Goal: Use online tool/utility: Utilize a website feature to perform a specific function

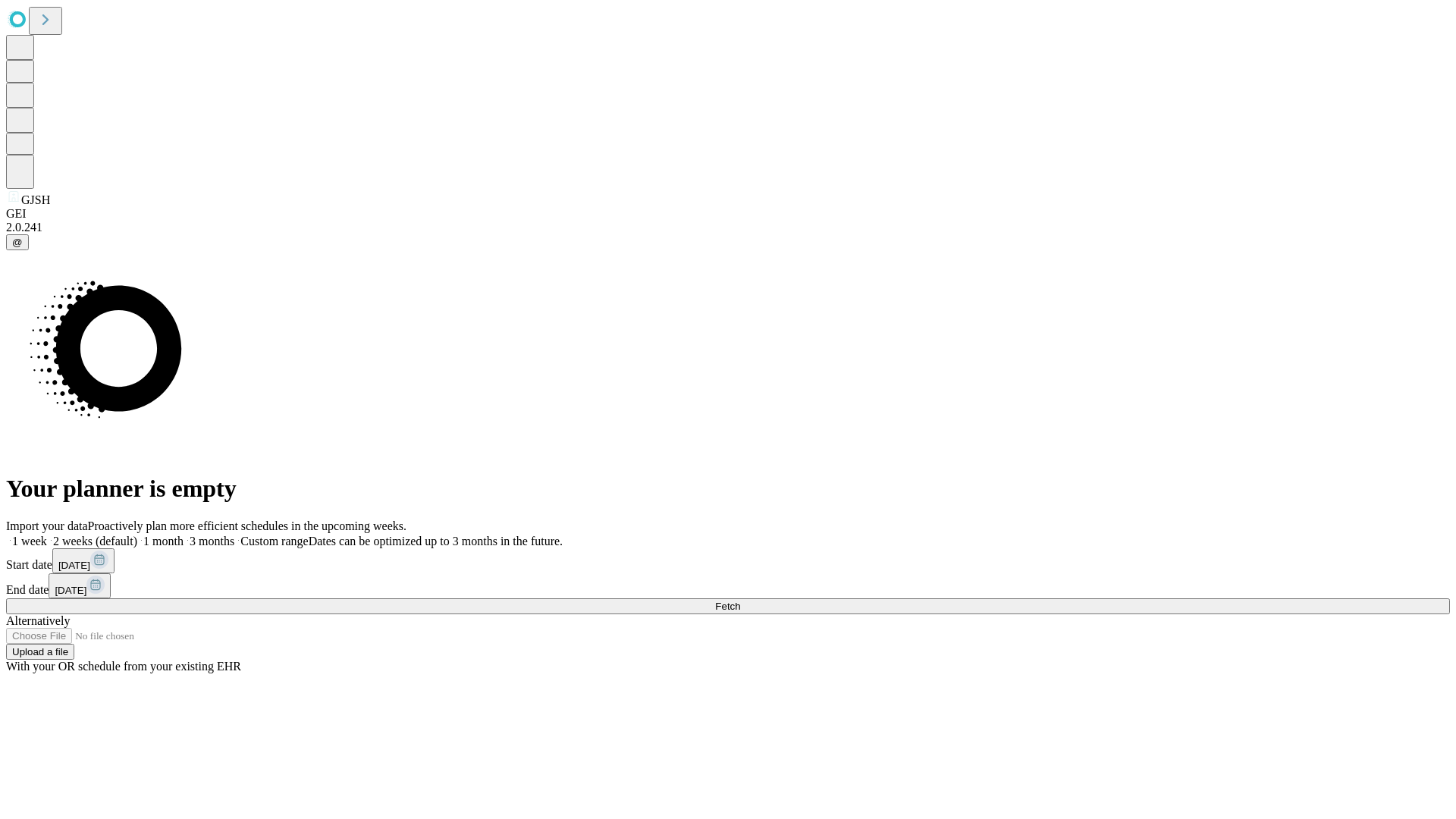
click at [740, 601] on span "Fetch" at bounding box center [727, 606] width 25 height 11
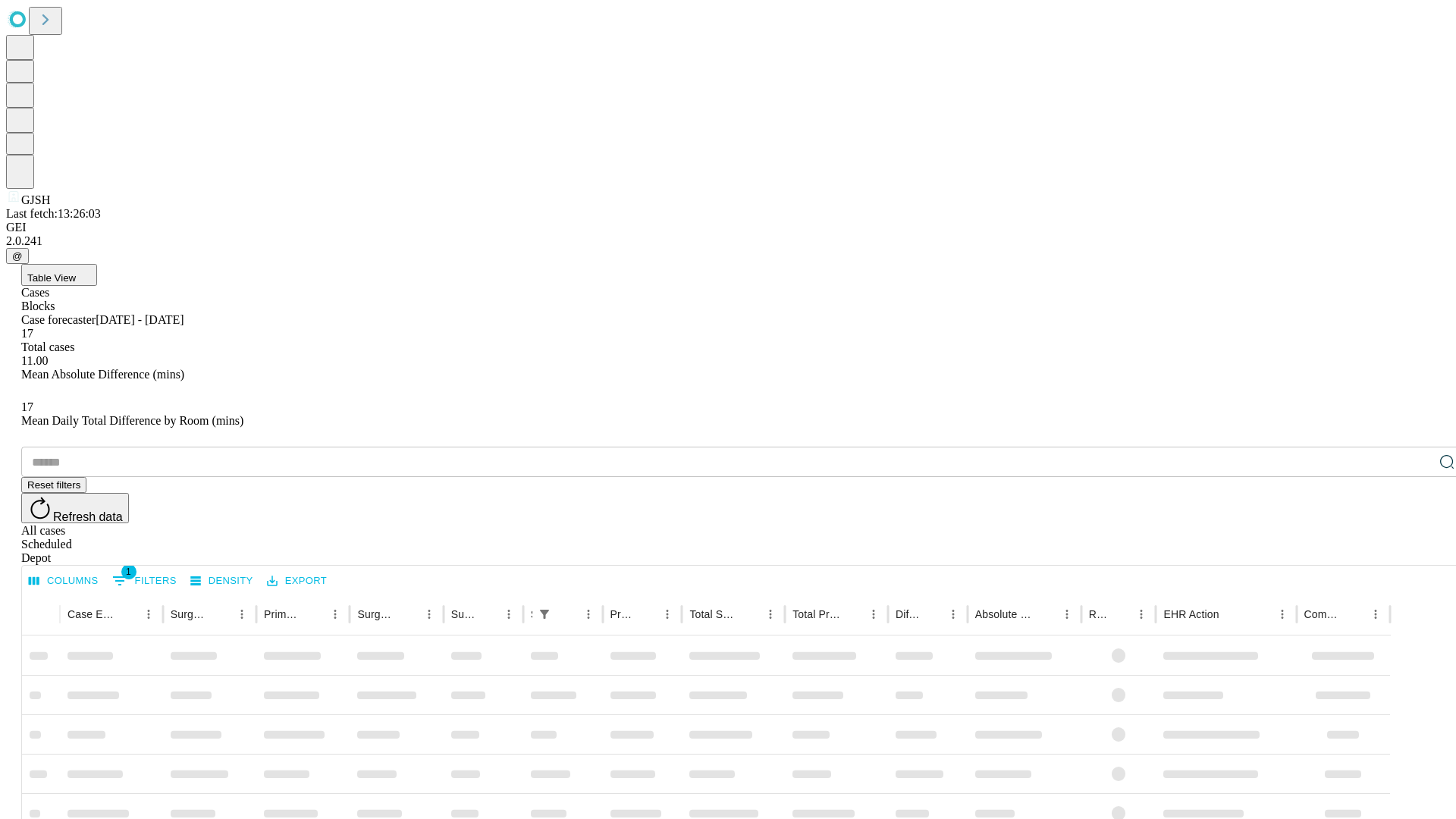
click at [76, 272] on span "Table View" at bounding box center [52, 278] width 49 height 11
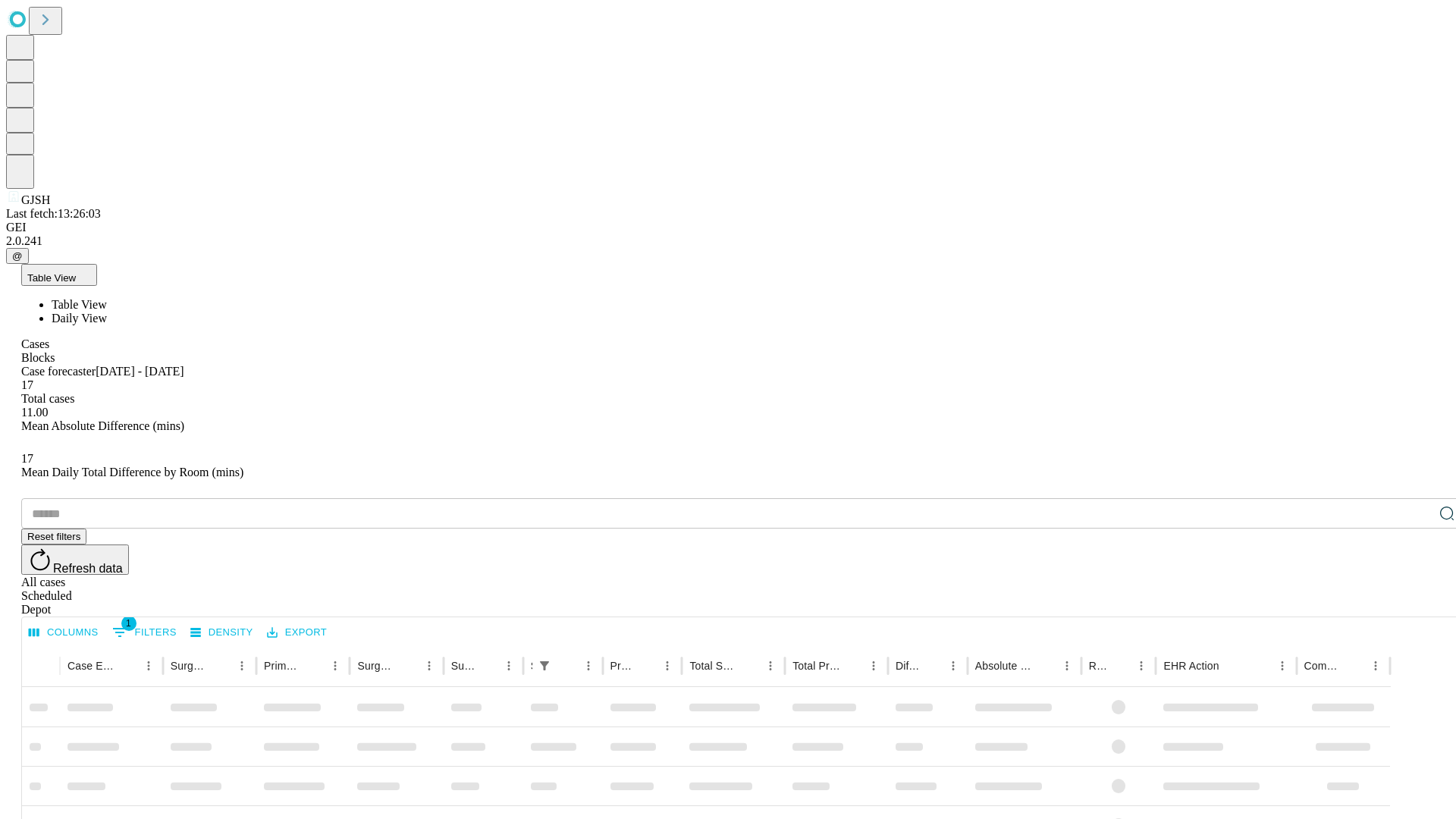
click at [107, 311] on span "Daily View" at bounding box center [79, 318] width 55 height 13
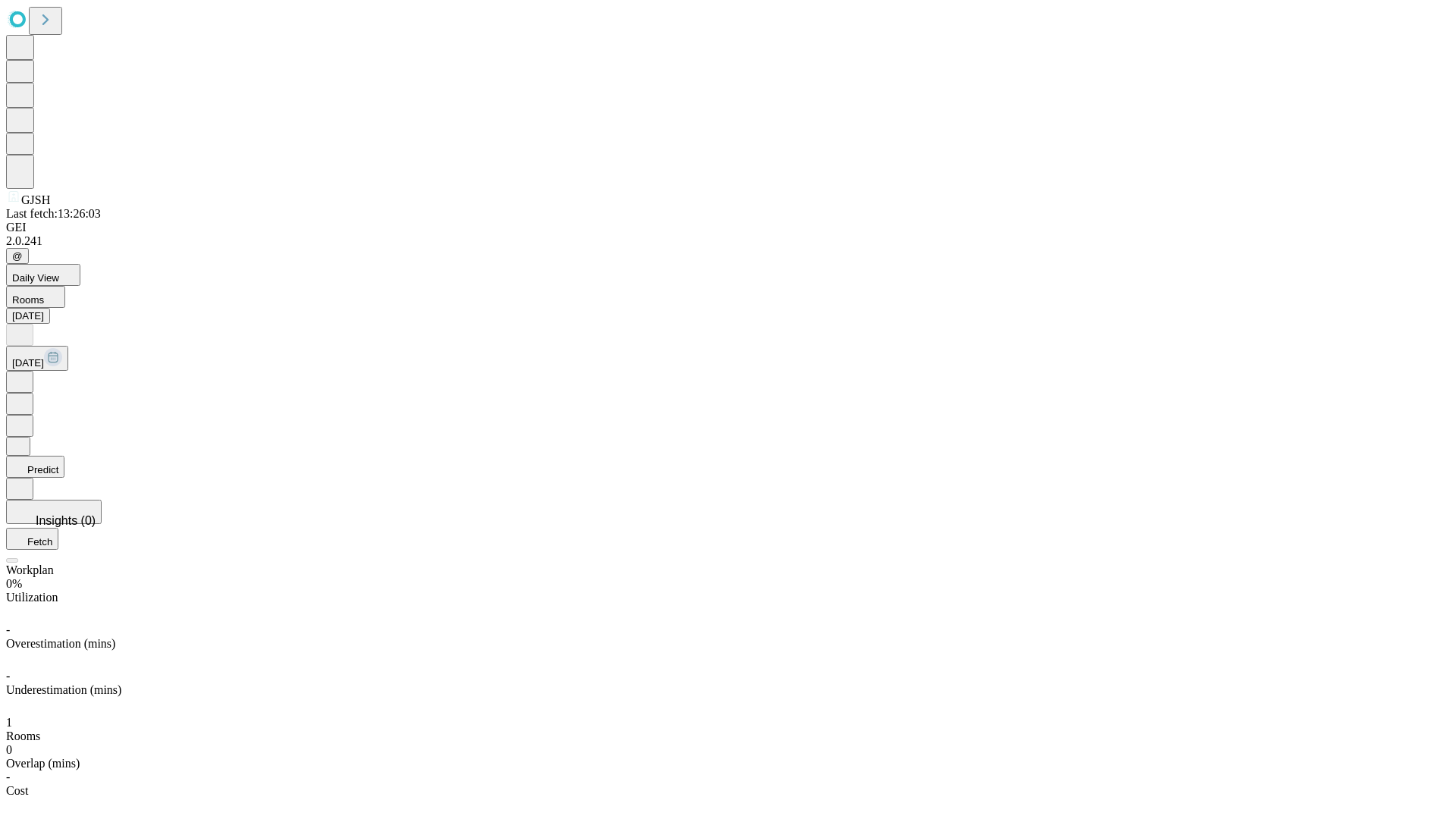
click at [65, 456] on button "Predict" at bounding box center [36, 466] width 58 height 22
